Goal: Transaction & Acquisition: Purchase product/service

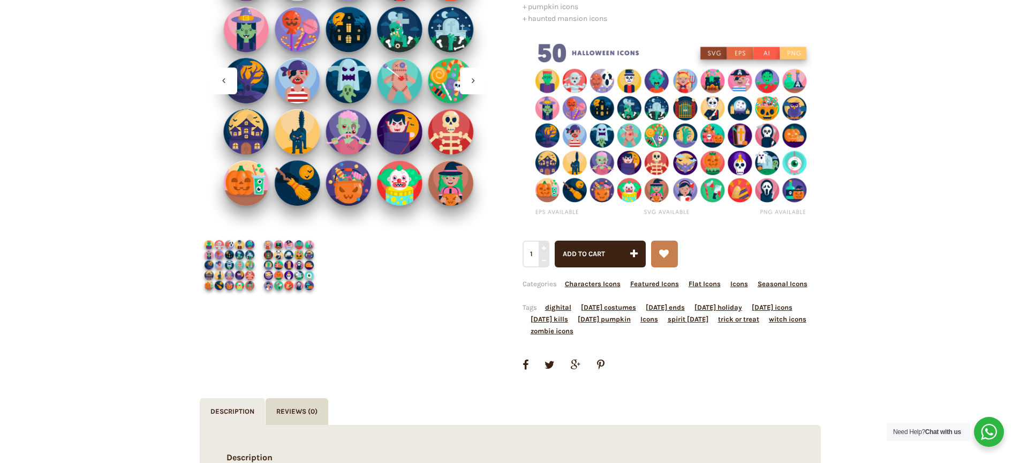
scroll to position [216, 0]
click at [634, 146] on img at bounding box center [672, 127] width 298 height 191
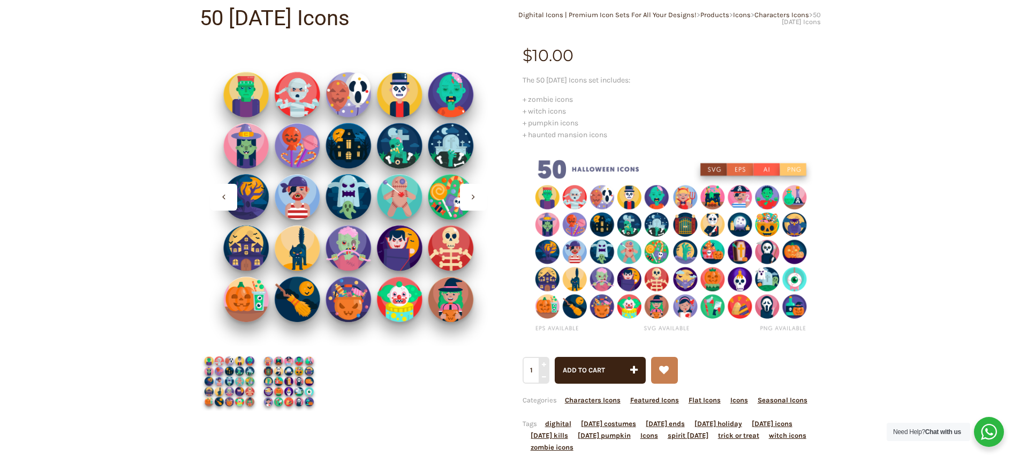
scroll to position [101, 0]
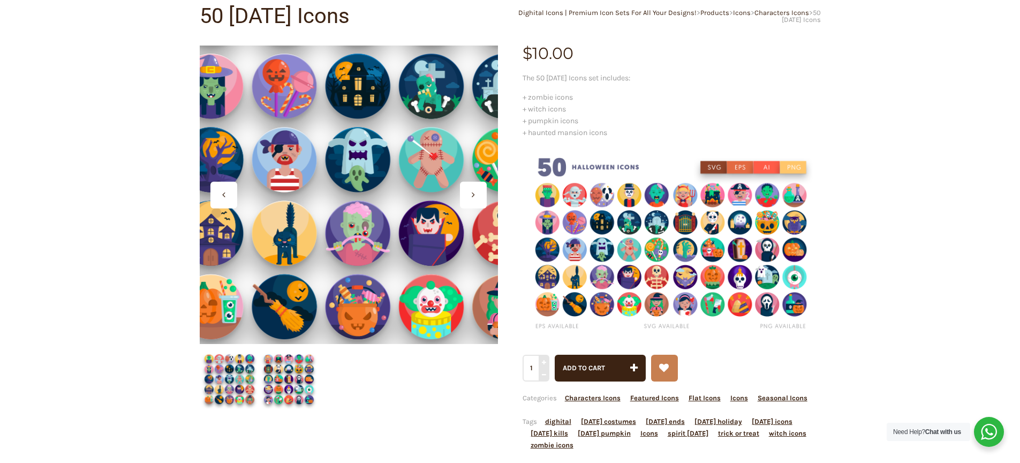
click at [348, 216] on div at bounding box center [349, 195] width 298 height 298
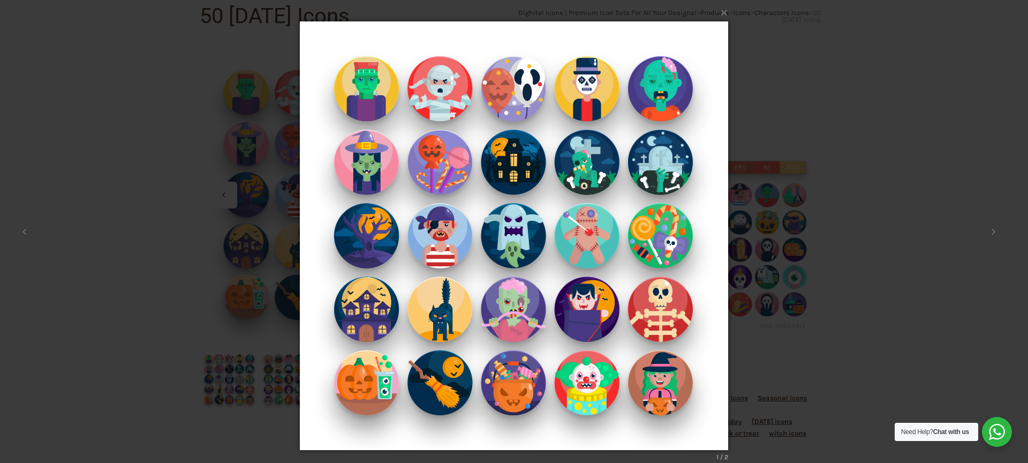
click at [777, 230] on div "× 1 / 2 Loading..." at bounding box center [514, 231] width 1028 height 463
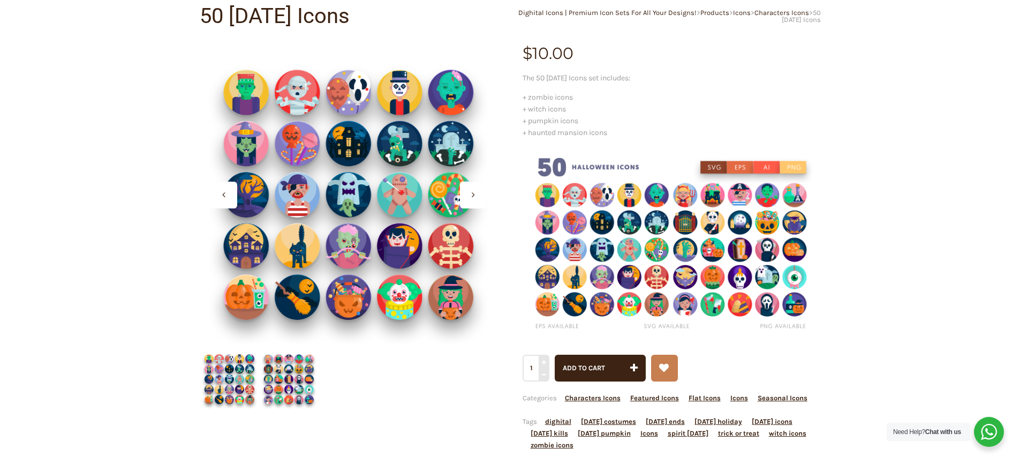
click at [215, 394] on img at bounding box center [229, 378] width 59 height 59
click at [230, 384] on img at bounding box center [229, 378] width 59 height 59
click at [220, 192] on div at bounding box center [223, 195] width 27 height 27
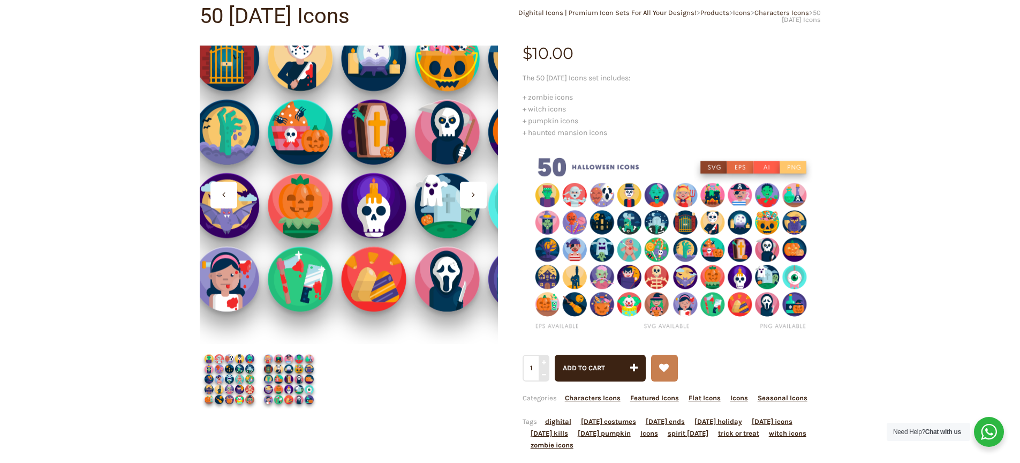
click at [339, 272] on div at bounding box center [349, 195] width 298 height 298
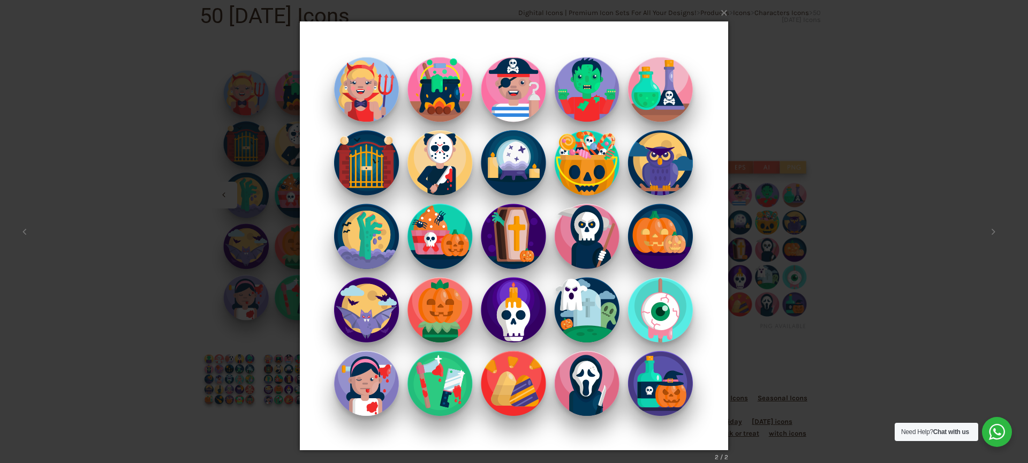
click at [756, 197] on div "× 2 / 2 Loading..." at bounding box center [514, 231] width 1028 height 463
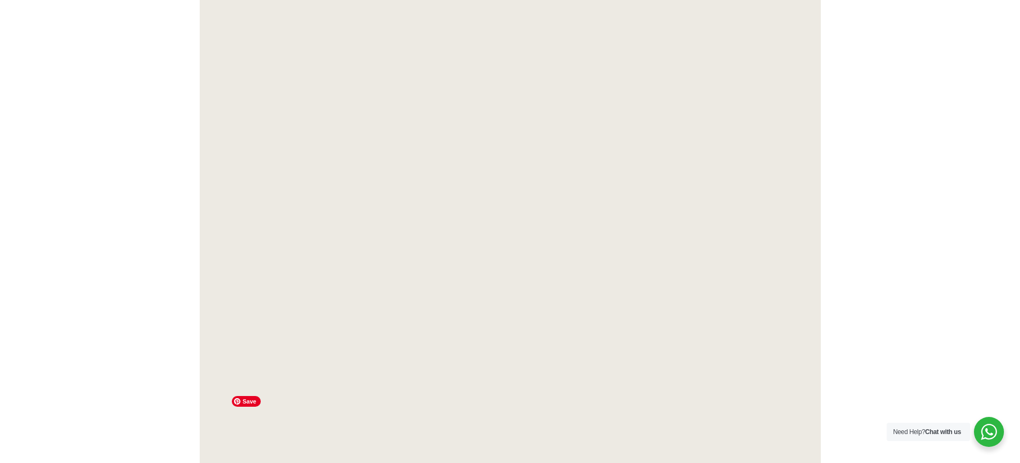
scroll to position [3778, 0]
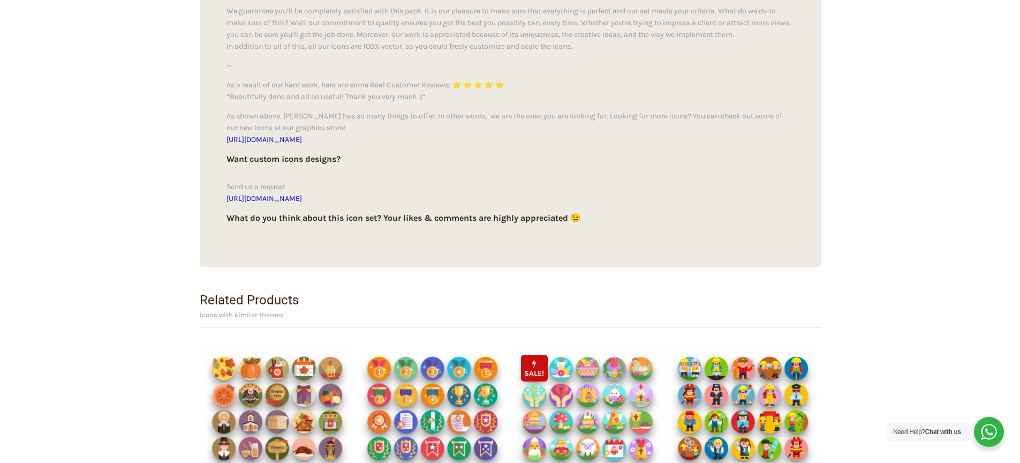
scroll to position [10406, 0]
